Goal: Information Seeking & Learning: Learn about a topic

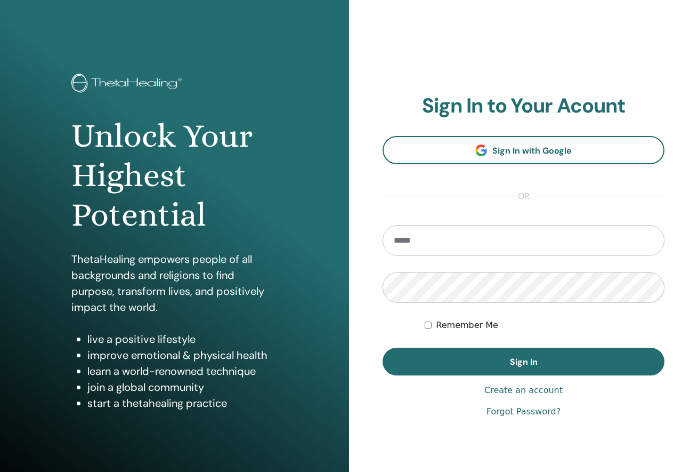
click at [408, 254] on input "email" at bounding box center [524, 240] width 282 height 31
click at [407, 246] on input "email" at bounding box center [524, 240] width 282 height 31
type input "**********"
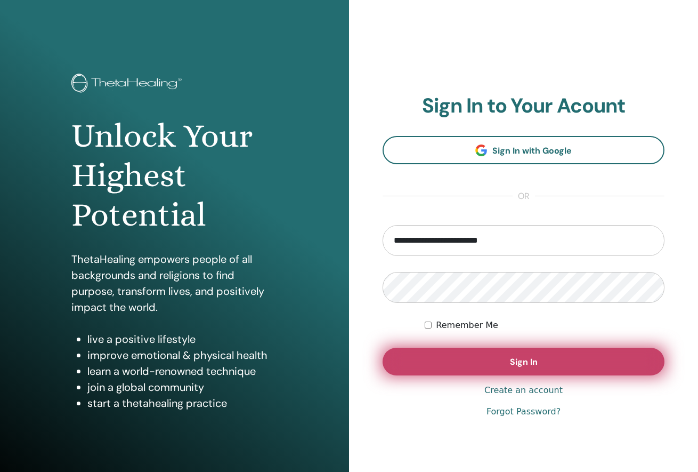
click at [499, 356] on button "Sign In" at bounding box center [524, 361] width 282 height 28
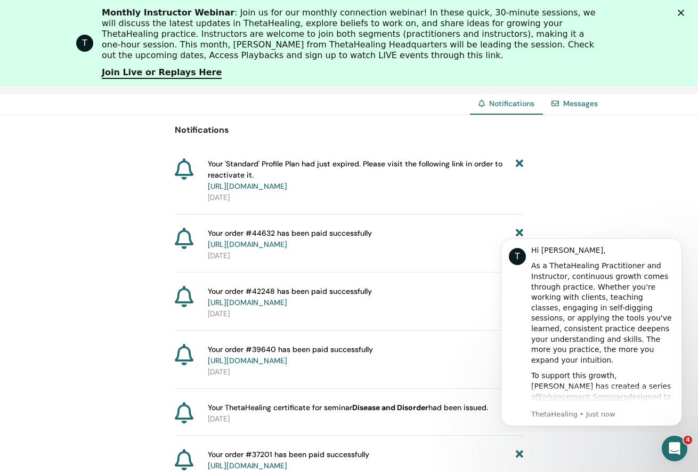
scroll to position [116, 0]
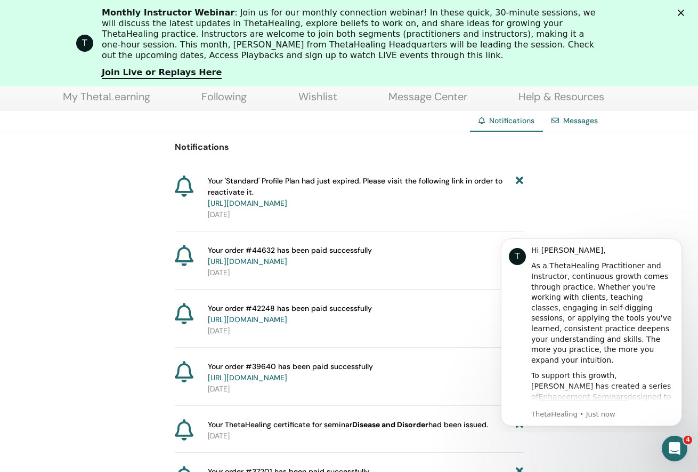
click at [517, 178] on icon at bounding box center [519, 192] width 7 height 34
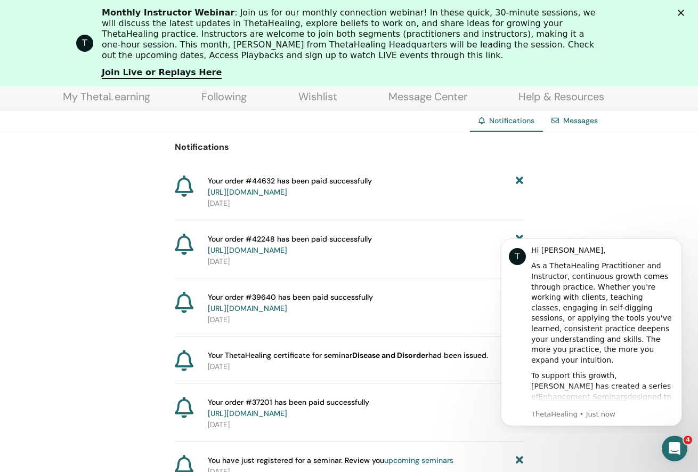
click at [522, 180] on icon at bounding box center [519, 186] width 7 height 22
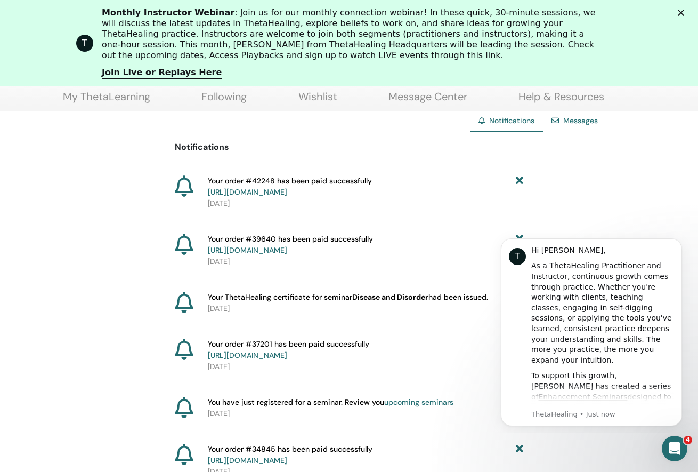
click at [518, 179] on icon at bounding box center [519, 186] width 7 height 22
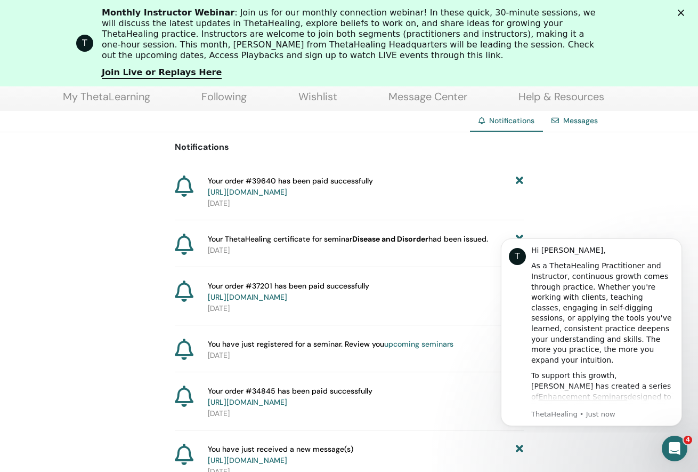
click at [518, 180] on icon at bounding box center [519, 186] width 7 height 22
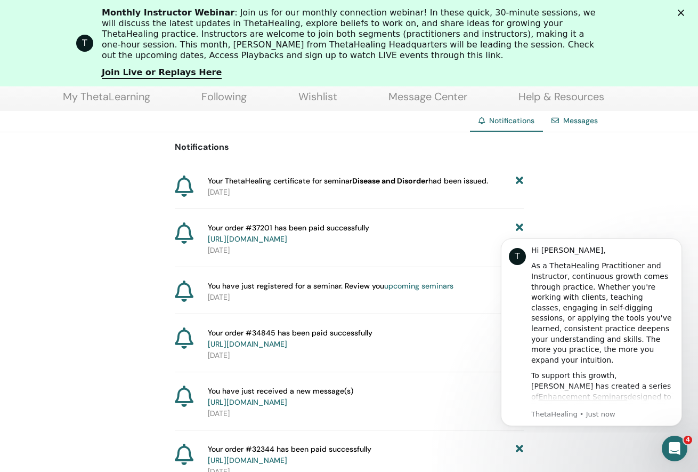
click at [518, 180] on icon at bounding box center [519, 180] width 7 height 11
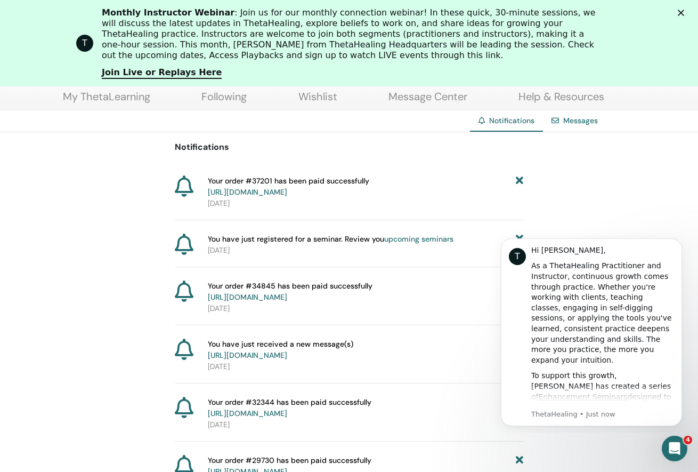
click at [518, 181] on icon at bounding box center [519, 186] width 7 height 22
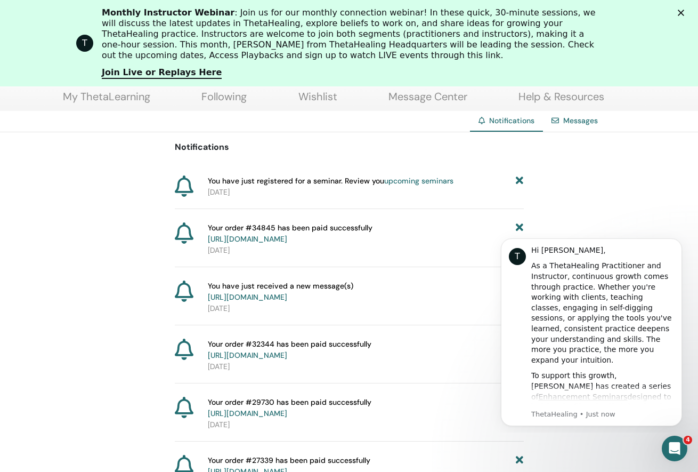
click at [518, 181] on icon at bounding box center [519, 180] width 7 height 11
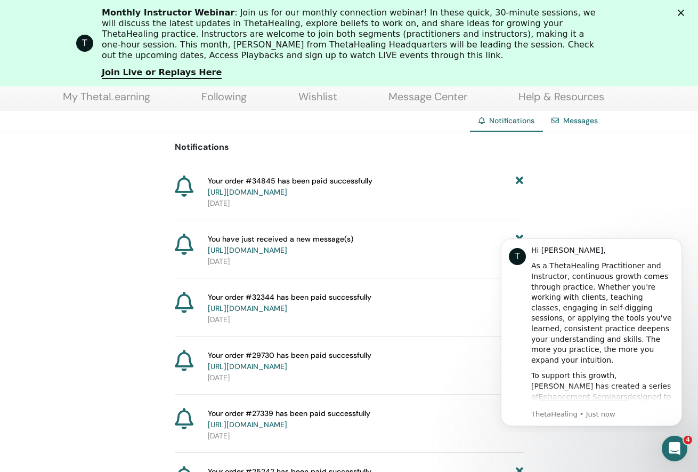
click at [518, 181] on icon at bounding box center [519, 186] width 7 height 22
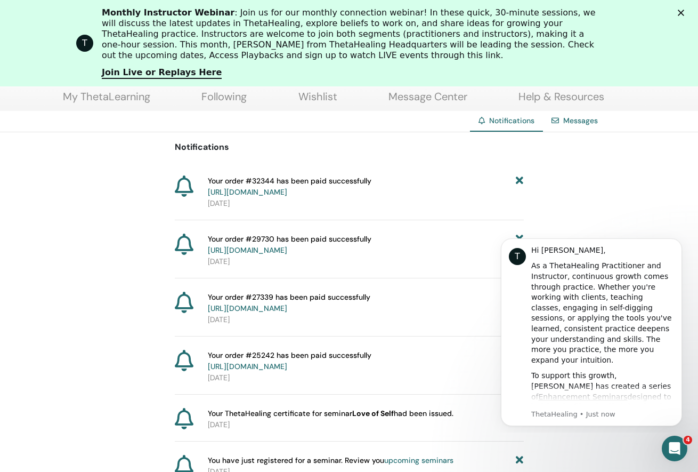
click at [518, 181] on icon at bounding box center [519, 186] width 7 height 22
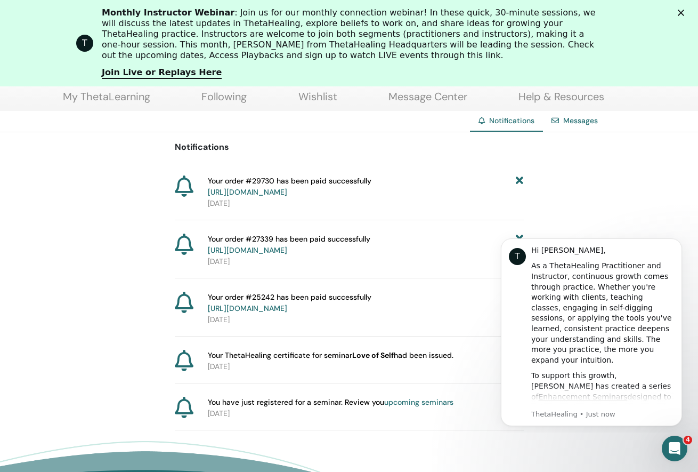
click at [518, 181] on icon at bounding box center [519, 186] width 7 height 22
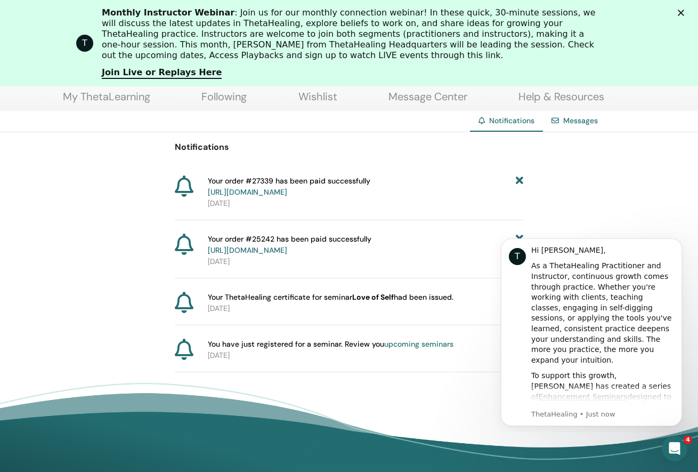
click at [518, 181] on icon at bounding box center [519, 186] width 7 height 22
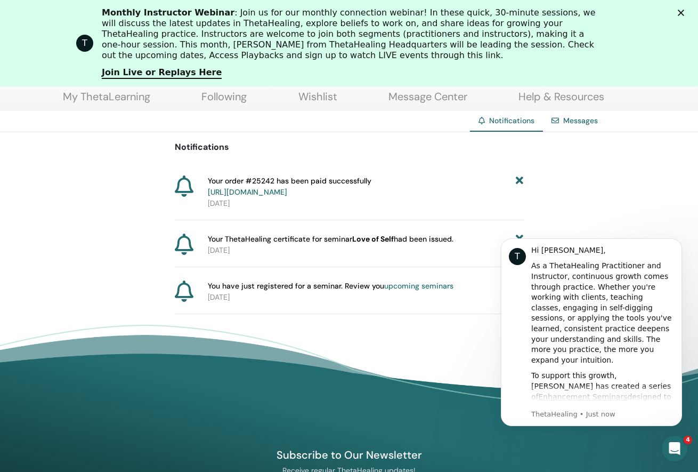
click at [518, 181] on icon at bounding box center [519, 186] width 7 height 22
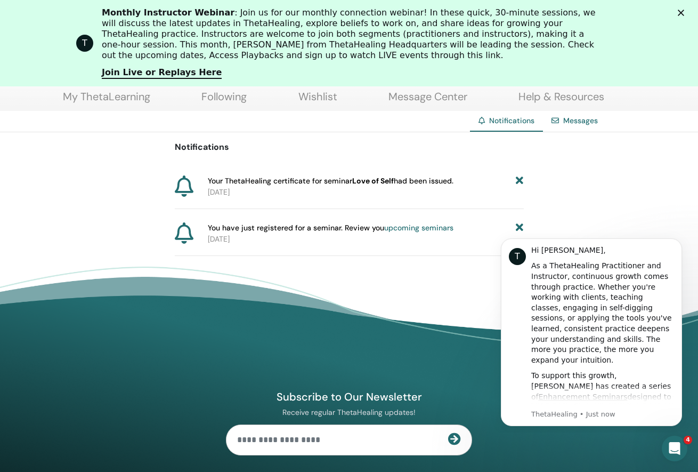
click at [518, 181] on icon at bounding box center [519, 180] width 7 height 11
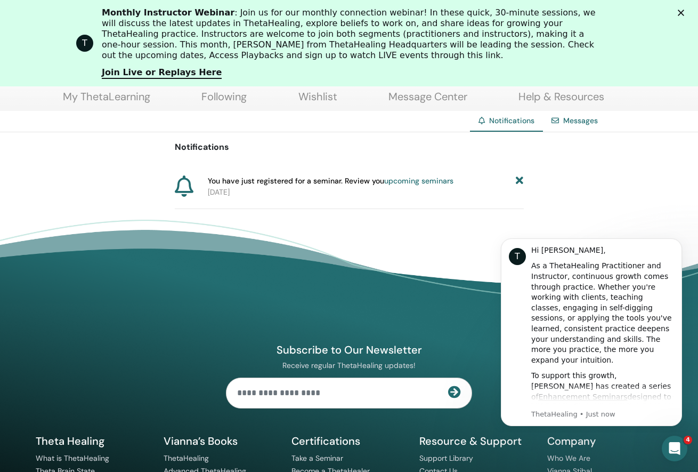
click at [518, 180] on icon at bounding box center [519, 180] width 7 height 11
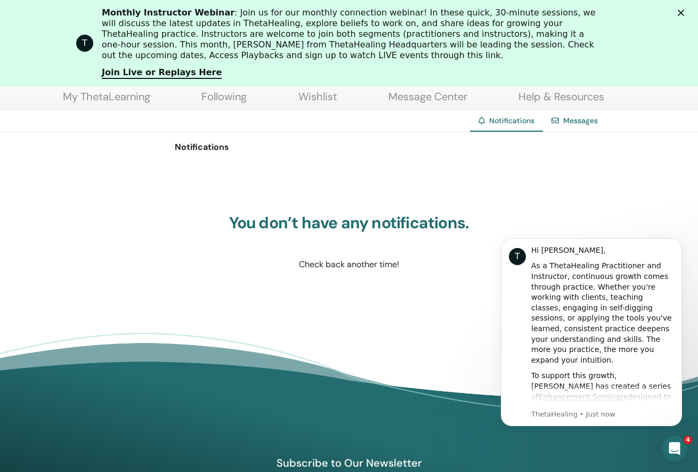
click at [582, 199] on div "Notifications You don’t have any notifications. Check back another time!" at bounding box center [349, 227] width 698 height 190
click at [681, 14] on icon "Close" at bounding box center [681, 13] width 6 height 6
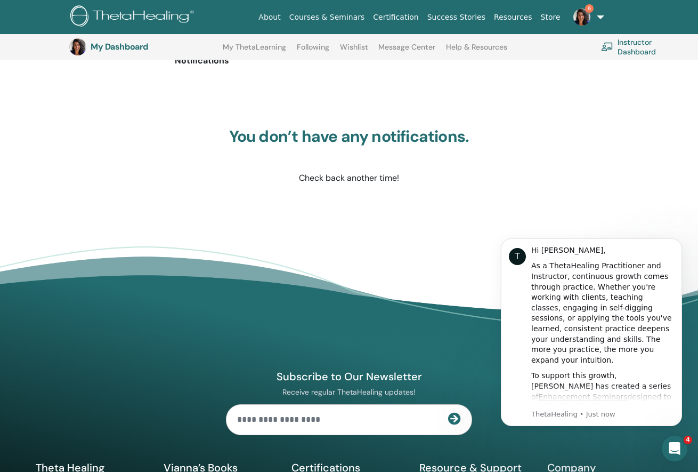
click at [340, 15] on link "Courses & Seminars" at bounding box center [327, 17] width 84 height 20
